Goal: Information Seeking & Learning: Learn about a topic

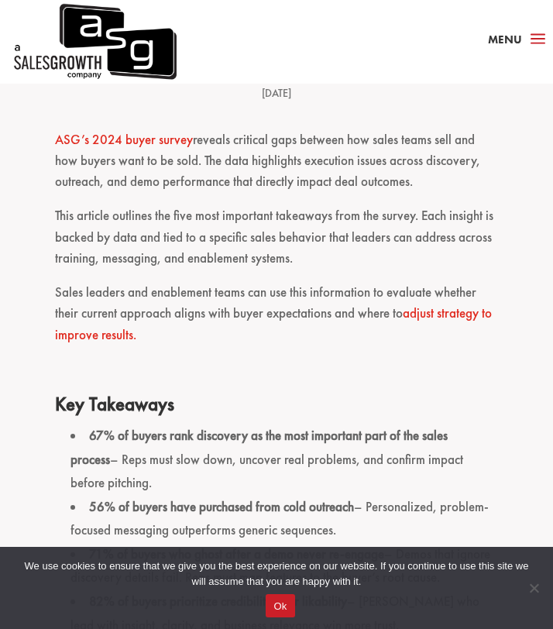
scroll to position [370, 0]
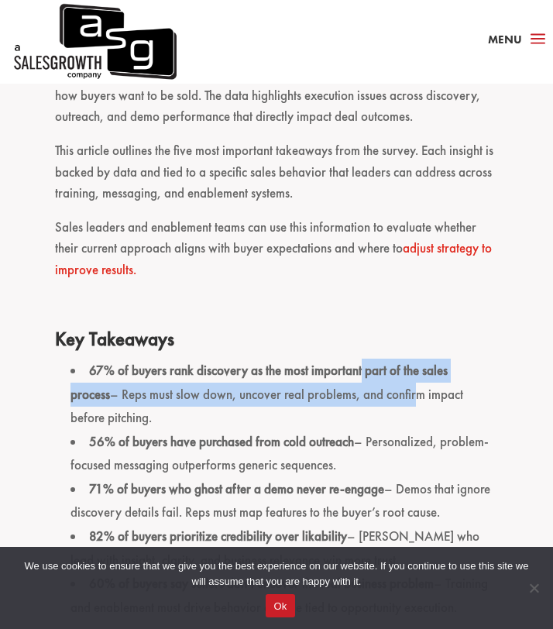
drag, startPoint x: 376, startPoint y: 400, endPoint x: 360, endPoint y: 362, distance: 40.6
click at [360, 362] on li "67% of buyers rank discovery as the most important part of the sales process – …" at bounding box center [283, 393] width 427 height 71
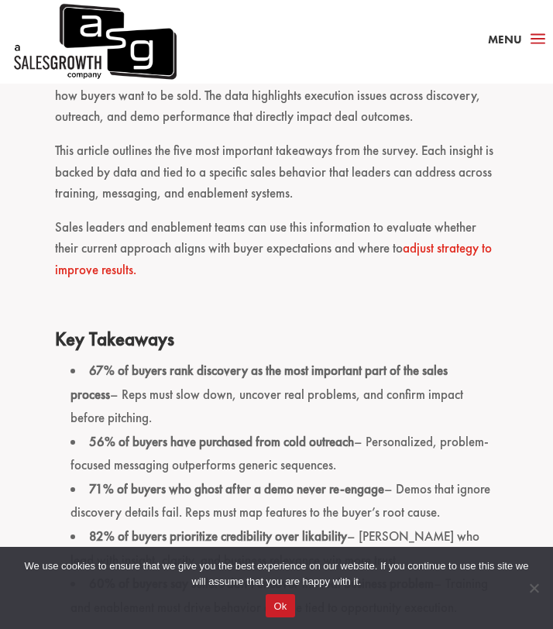
click at [355, 313] on p at bounding box center [276, 310] width 442 height 34
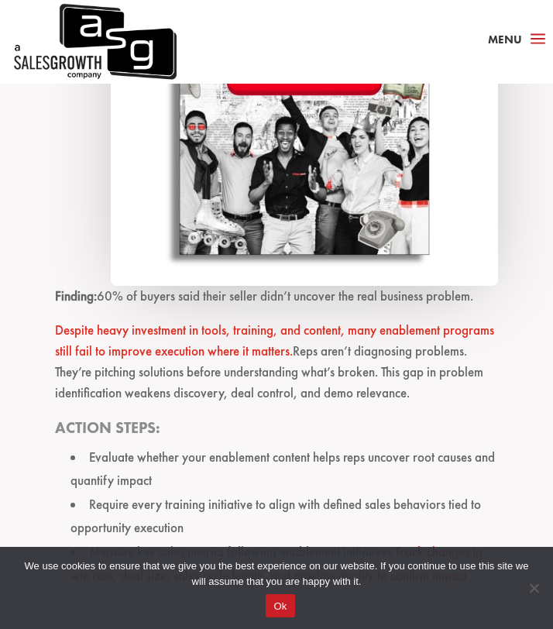
scroll to position [3215, 0]
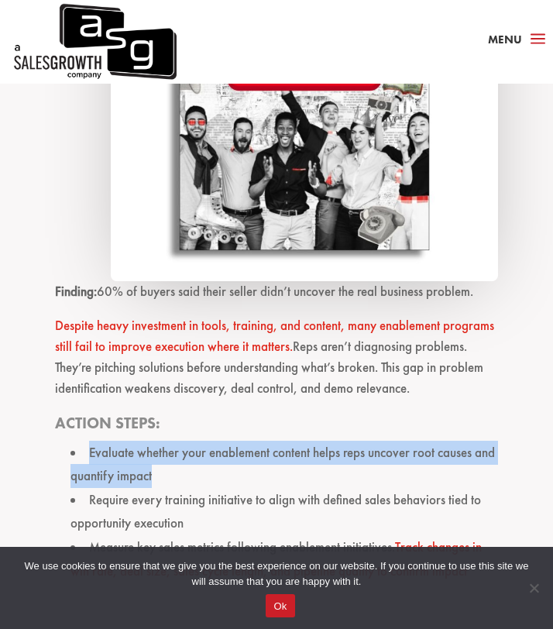
drag, startPoint x: 231, startPoint y: 406, endPoint x: 245, endPoint y: 451, distance: 47.0
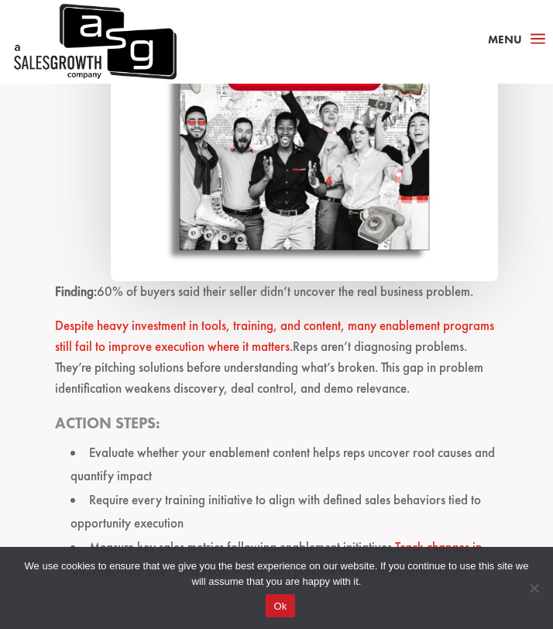
click at [250, 451] on li "Evaluate whether your enablement content helps reps uncover root causes and qua…" at bounding box center [283, 464] width 427 height 47
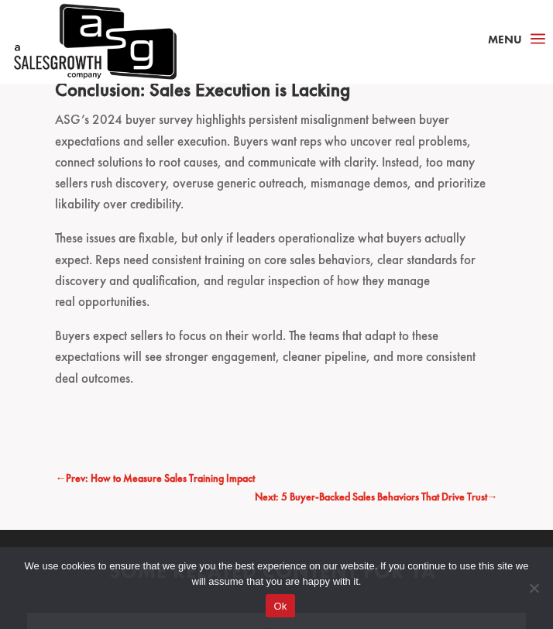
scroll to position [3737, 0]
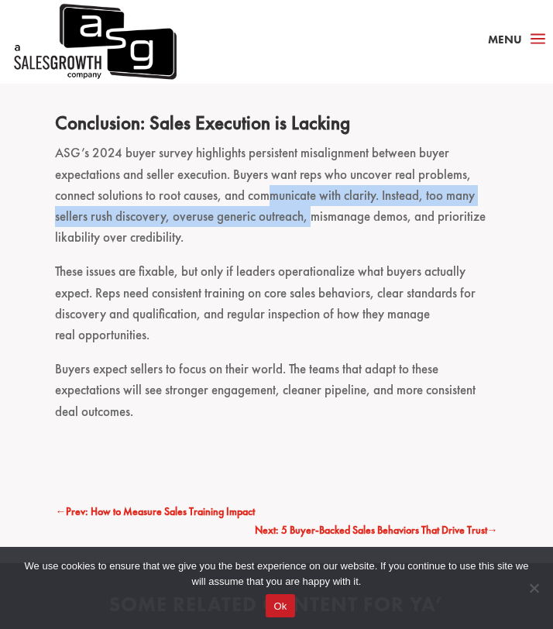
drag, startPoint x: 311, startPoint y: 200, endPoint x: 269, endPoint y: 179, distance: 46.7
click at [269, 179] on p "ASG’s 2024 buyer survey highlights persistent misalignment between buyer expect…" at bounding box center [276, 201] width 442 height 118
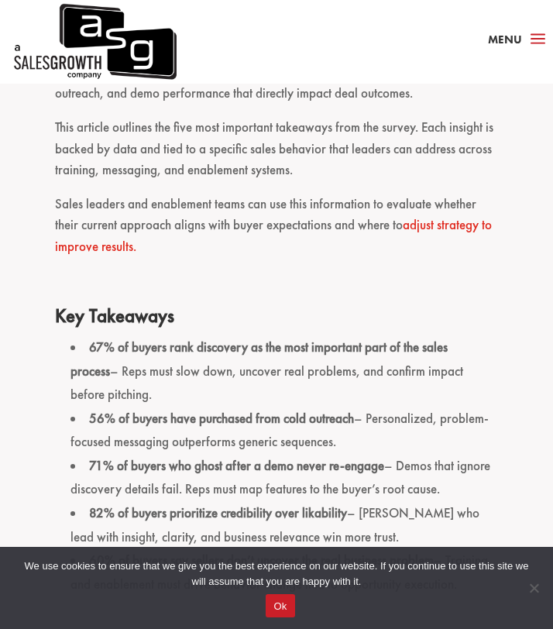
scroll to position [0, 0]
